Goal: Register for event/course

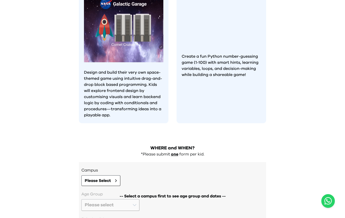
scroll to position [433, 0]
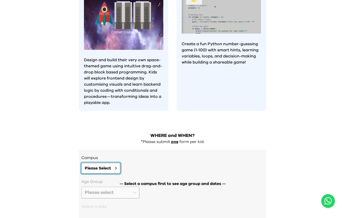
click at [109, 165] on span "Please Select" at bounding box center [98, 168] width 26 height 6
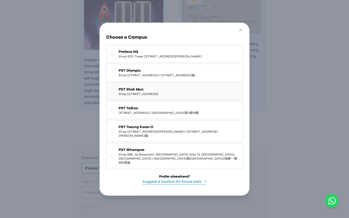
click at [153, 96] on span "Shop [STREET_ADDRESS]" at bounding box center [139, 94] width 40 height 4
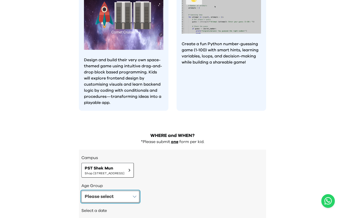
click at [104, 193] on div "Please select" at bounding box center [99, 196] width 29 height 7
click at [106, 193] on div "Please select" at bounding box center [99, 196] width 29 height 7
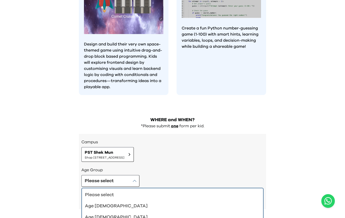
scroll to position [4, 0]
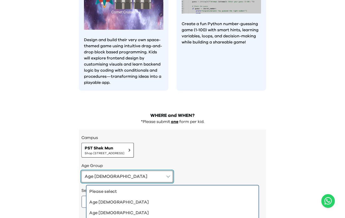
scroll to position [0, 0]
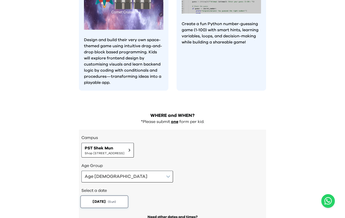
click at [97, 196] on button "[DATE] ( Sun )" at bounding box center [104, 202] width 48 height 13
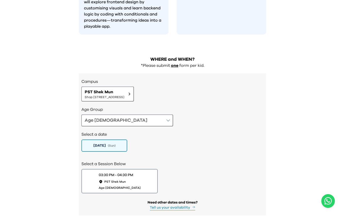
scroll to position [515, 0]
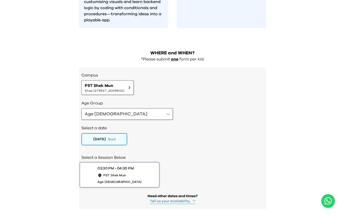
click at [145, 162] on button "03:30 PM - 04:30 PM PST Shek Mun Age [DEMOGRAPHIC_DATA]" at bounding box center [120, 175] width 80 height 26
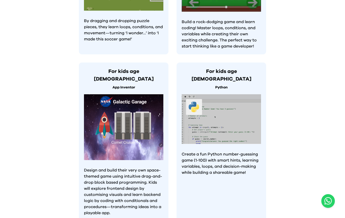
scroll to position [331, 0]
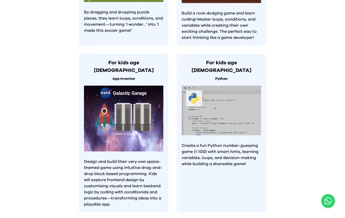
click at [215, 108] on img at bounding box center [221, 111] width 79 height 50
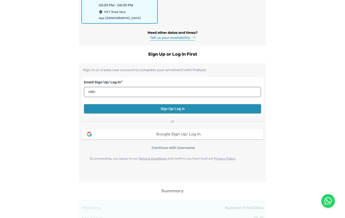
scroll to position [620, 0]
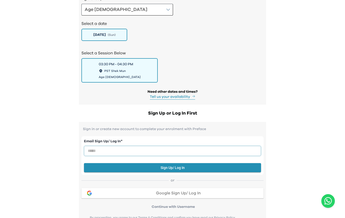
click at [102, 146] on input "email" at bounding box center [172, 151] width 177 height 10
type input "**********"
drag, startPoint x: 172, startPoint y: 146, endPoint x: 174, endPoint y: 163, distance: 16.4
click at [174, 163] on div "**********" at bounding box center [172, 170] width 182 height 79
